Goal: Information Seeking & Learning: Stay updated

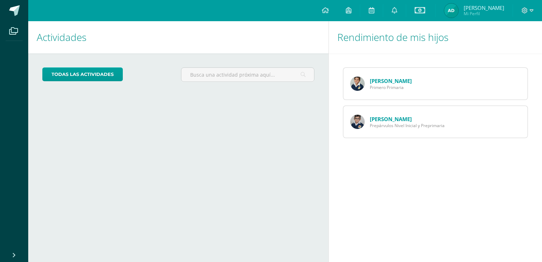
click at [391, 89] on span "Primero Primaria" at bounding box center [391, 87] width 42 height 6
click at [397, 11] on icon at bounding box center [395, 10] width 6 height 6
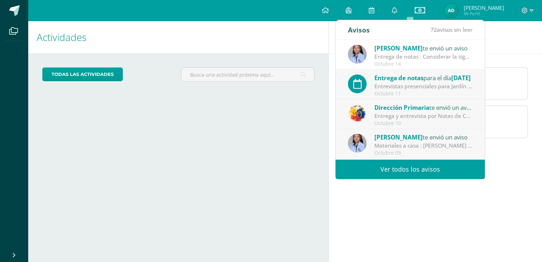
click at [395, 62] on div "Octubre 14" at bounding box center [423, 64] width 98 height 6
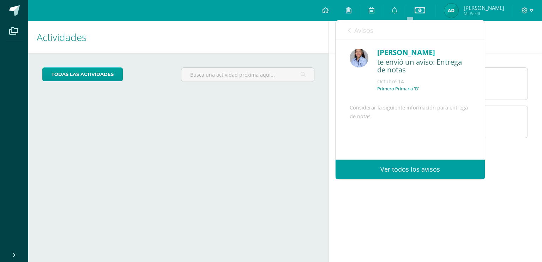
click at [392, 174] on link "Ver todos los avisos" at bounding box center [409, 168] width 149 height 19
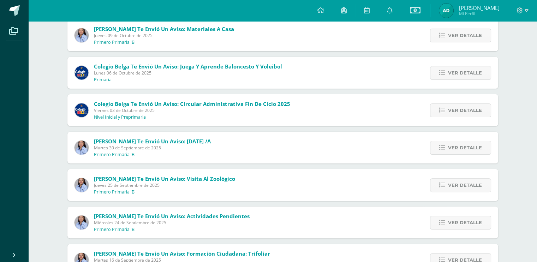
scroll to position [174, 0]
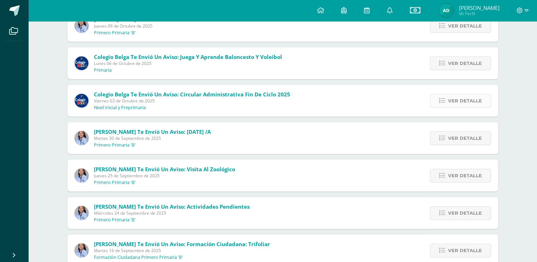
click at [438, 101] on link "Ver detalle" at bounding box center [460, 101] width 61 height 14
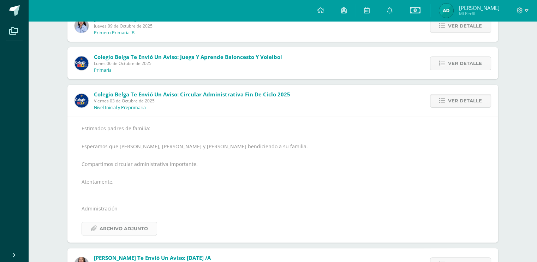
click at [110, 225] on span "Archivo Adjunto" at bounding box center [123, 228] width 48 height 13
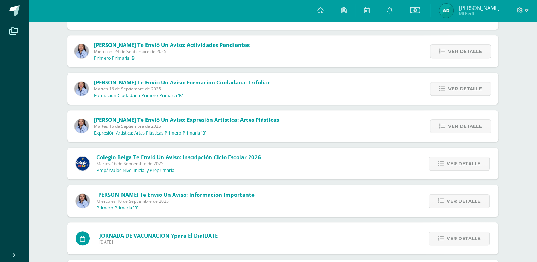
scroll to position [518, 0]
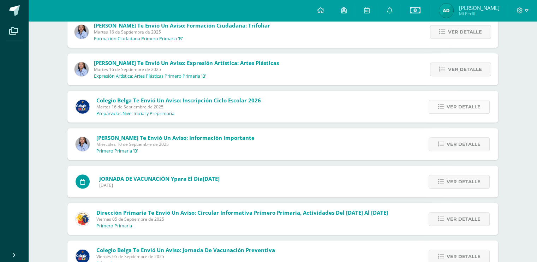
click at [459, 105] on span "Ver detalle" at bounding box center [463, 106] width 34 height 13
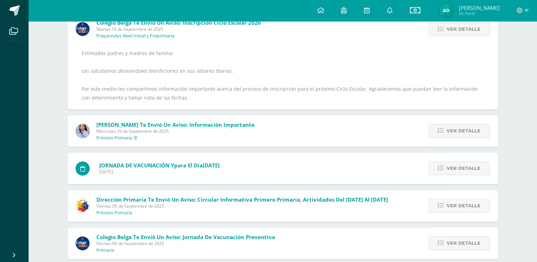
scroll to position [355, 0]
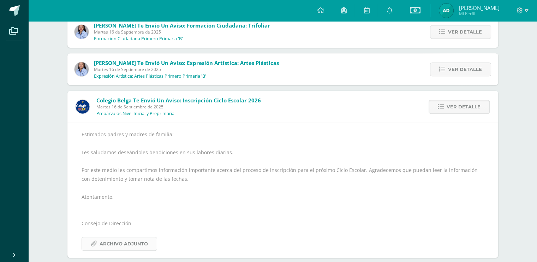
click at [101, 247] on span "Archivo Adjunto" at bounding box center [123, 243] width 48 height 13
